Goal: Find contact information: Find contact information

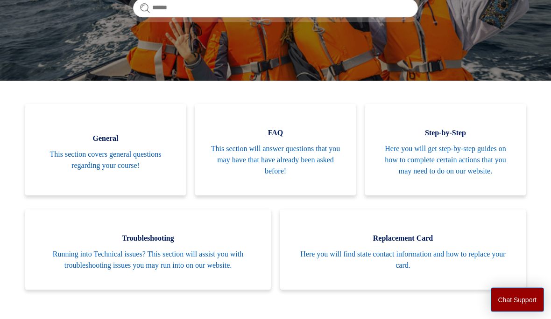
scroll to position [165, 0]
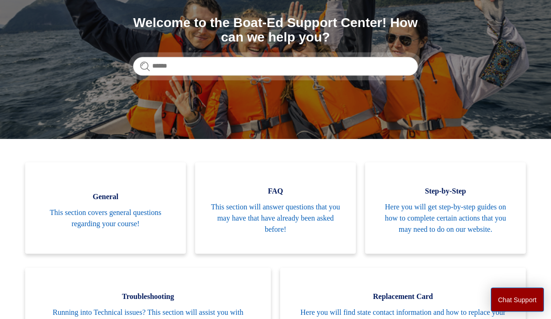
scroll to position [107, 0]
click at [448, 212] on span "Here you will get step-by-step guides on how to complete certain actions that y…" at bounding box center [445, 219] width 133 height 34
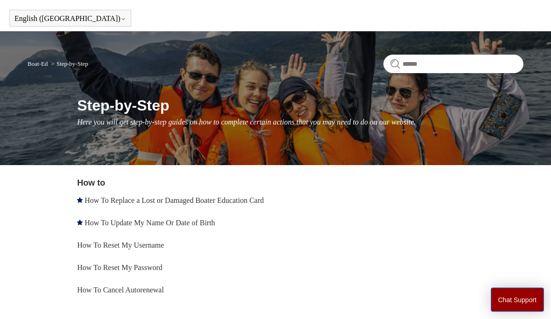
scroll to position [26, 0]
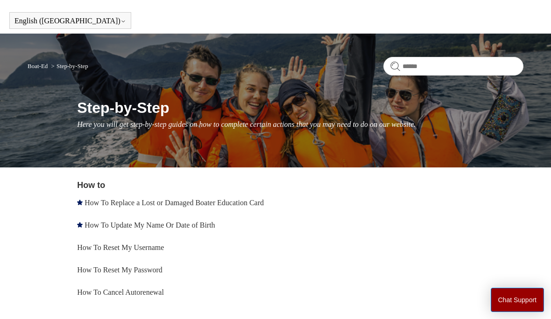
click at [56, 81] on nav "Boat-Ed Step-by-Step" at bounding box center [276, 70] width 496 height 26
click at [440, 67] on input "Search" at bounding box center [453, 66] width 140 height 19
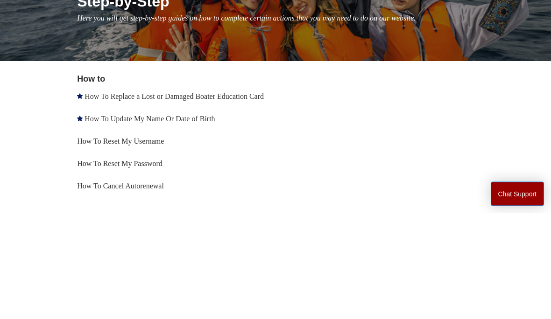
scroll to position [13, 0]
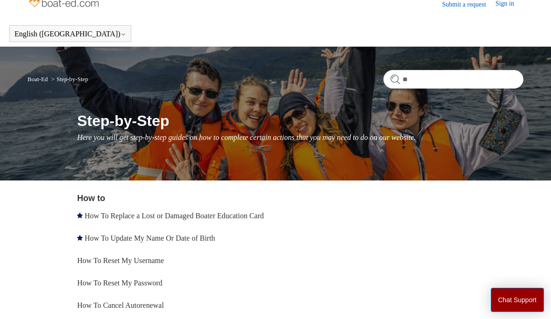
click at [3, 40] on header "English (US) Español Français" at bounding box center [275, 34] width 551 height 26
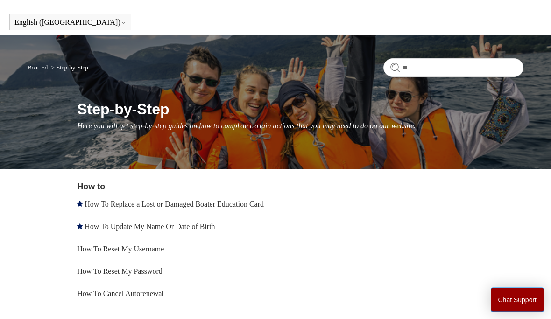
scroll to position [0, 0]
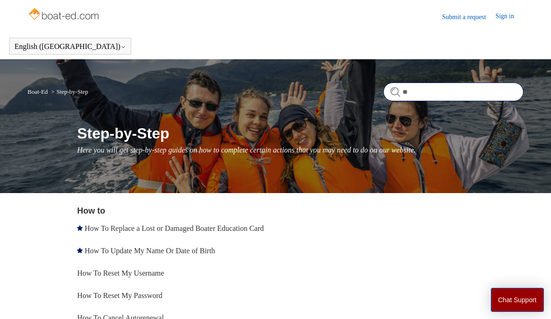
click at [427, 94] on input "**" at bounding box center [453, 92] width 140 height 19
type input "***"
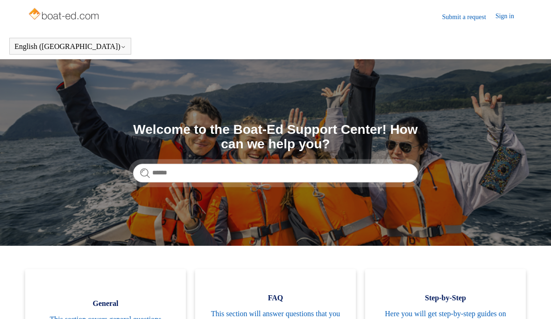
click at [0, 1] on div "Submit a request Sign in English ([GEOGRAPHIC_DATA]) Español [DEMOGRAPHIC_DATA]" at bounding box center [275, 29] width 551 height 59
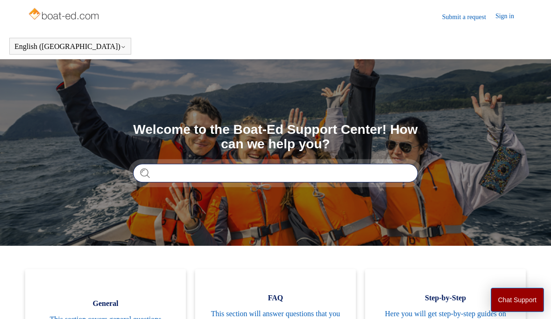
click at [195, 173] on input "Search" at bounding box center [275, 173] width 285 height 19
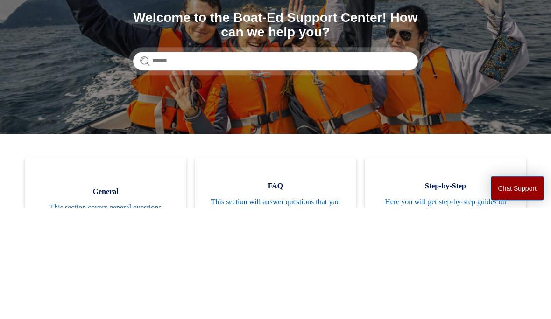
click at [1, 59] on section "Search Welcome to the Boat-Ed Support Center! How can we help you?" at bounding box center [275, 152] width 551 height 187
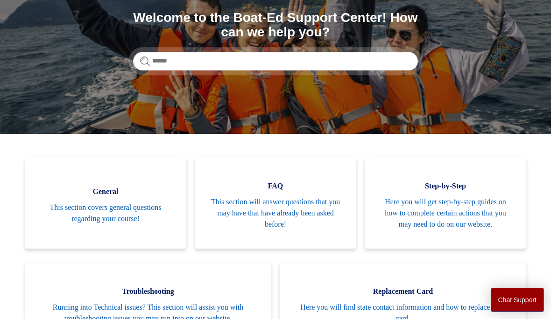
click at [1, 10] on section "Search Welcome to the Boat-Ed Support Center! How can we help you?" at bounding box center [275, 40] width 551 height 187
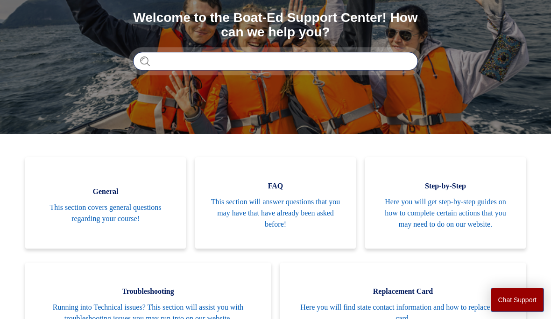
click at [168, 60] on input "Search" at bounding box center [275, 61] width 285 height 19
type input "**********"
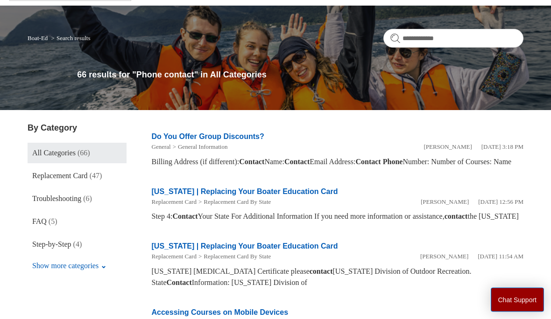
scroll to position [52, 0]
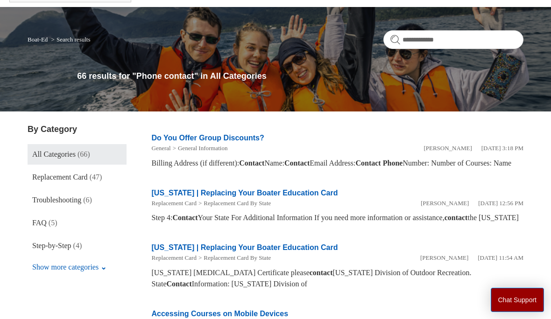
click at [354, 169] on div "Billing Address (if different): Contact Name: Contact Email Address: Contact Ph…" at bounding box center [338, 163] width 372 height 11
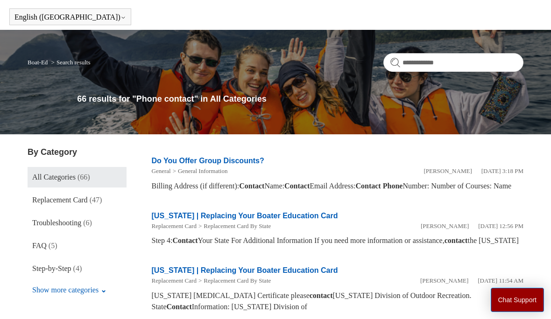
scroll to position [0, 0]
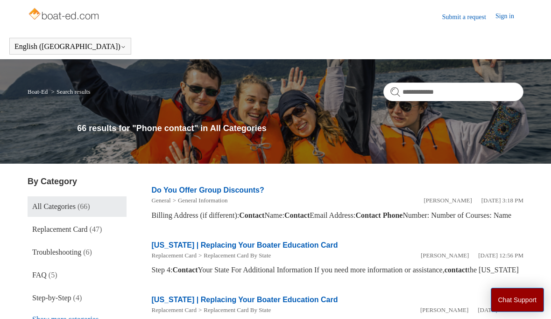
click at [226, 127] on h1 "66 results for "Phone contact" in All Categories" at bounding box center [300, 128] width 446 height 13
click at [106, 205] on link "All Categories (66)" at bounding box center [77, 207] width 99 height 21
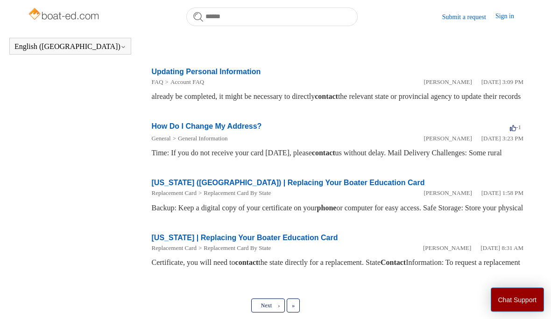
scroll to position [542, 0]
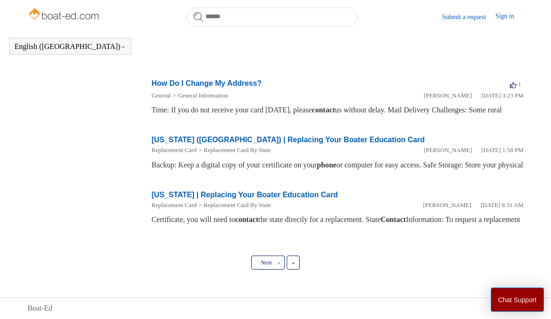
click at [306, 270] on ul "Next › Last »" at bounding box center [276, 263] width 496 height 14
click at [264, 267] on span "Next" at bounding box center [266, 263] width 11 height 7
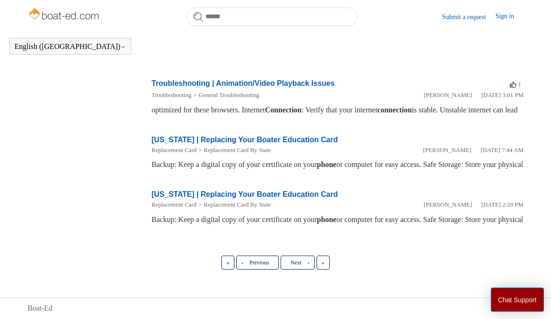
scroll to position [541, 0]
click at [305, 270] on link "Next ›" at bounding box center [298, 263] width 34 height 14
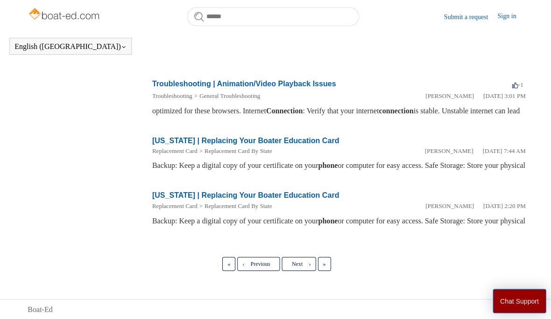
scroll to position [518, 0]
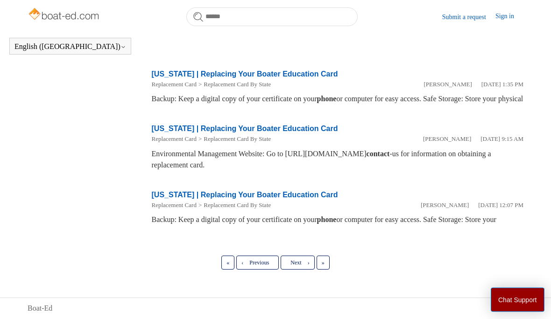
scroll to position [544, 0]
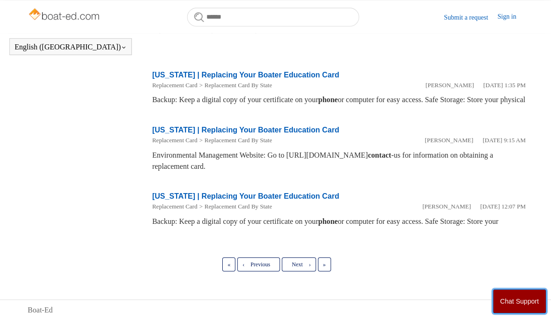
click at [516, 312] on button "Chat Support" at bounding box center [518, 300] width 54 height 24
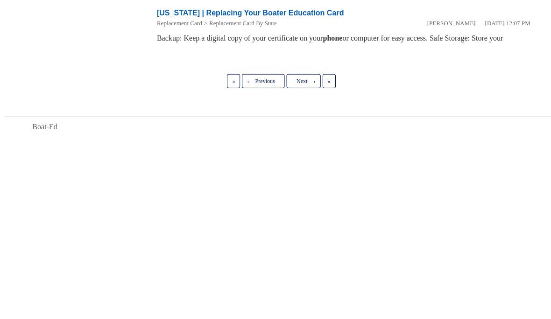
scroll to position [579, 0]
